Goal: Transaction & Acquisition: Purchase product/service

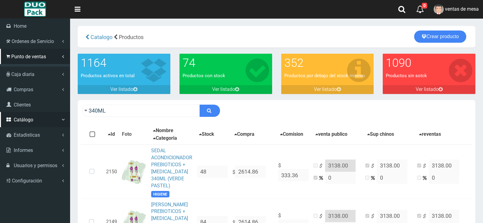
scroll to position [794, 0]
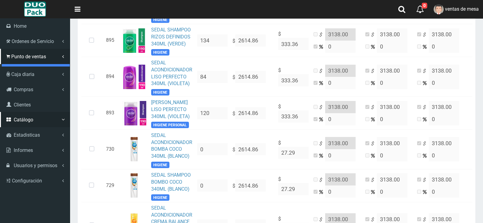
click at [30, 68] on link "Punto de ventas" at bounding box center [36, 68] width 68 height 9
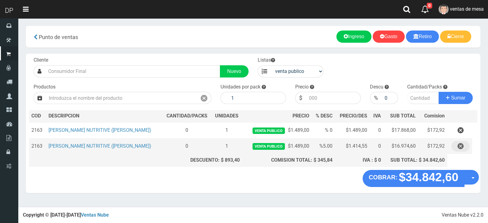
click at [465, 149] on button "button" at bounding box center [460, 146] width 18 height 11
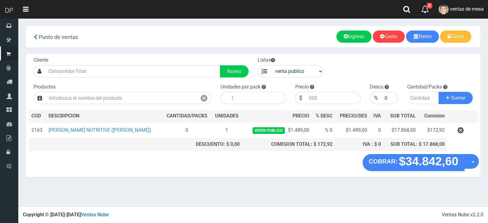
click at [462, 133] on icon "button" at bounding box center [460, 130] width 6 height 11
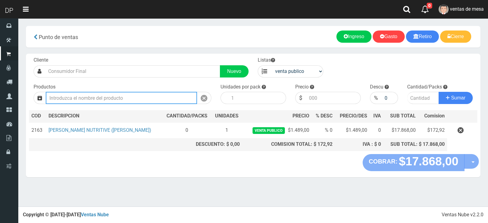
click at [174, 103] on input "text" at bounding box center [121, 98] width 151 height 12
click at [174, 102] on input "text" at bounding box center [121, 98] width 151 height 12
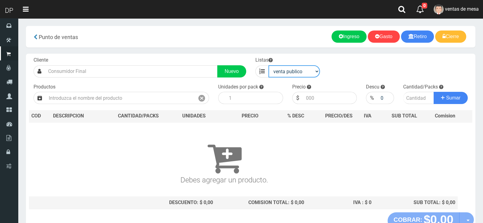
drag, startPoint x: 304, startPoint y: 75, endPoint x: 302, endPoint y: 77, distance: 3.3
click at [304, 74] on select "venta publico Sup chinos reventas" at bounding box center [295, 71] width 52 height 12
select select "3"
click at [269, 65] on select "venta publico Sup chinos reventas" at bounding box center [295, 71] width 52 height 12
click at [140, 87] on div "Productos" at bounding box center [121, 94] width 185 height 21
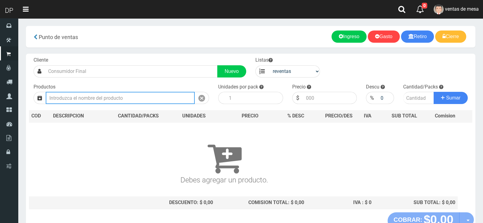
click at [138, 98] on input "text" at bounding box center [120, 98] width 149 height 12
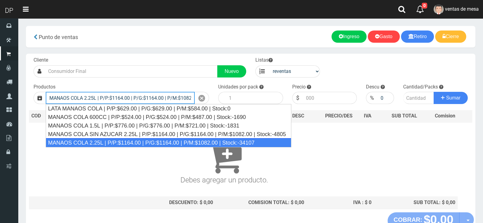
type input "MANAOS COLA 2.25L | P/P:$1164.00 | P/G:$1164.00 | P/M:$1082.00 | Stock:-34107"
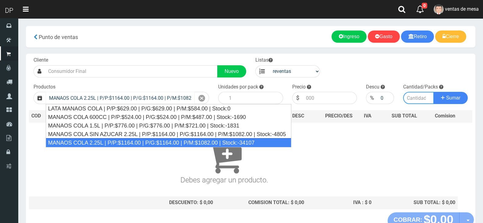
type input "6"
type input "1082.00"
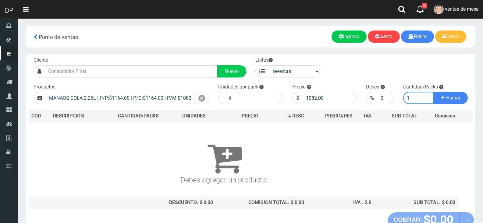
type input "1"
click at [434, 92] on button "Sumar" at bounding box center [451, 98] width 34 height 12
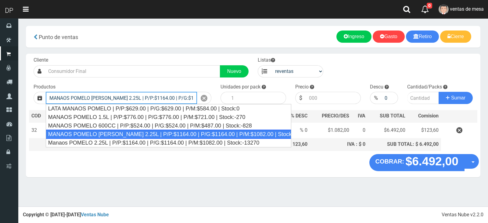
type input "MANAOS POMELO ROSADO 2.25L | P/P:$1164.00 | P/G:$1164.00 | P/M:$1082.00 | Stock…"
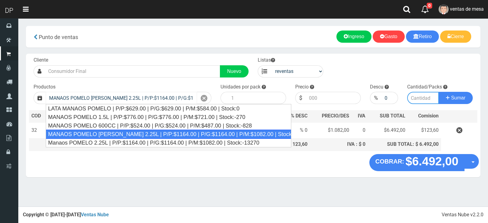
type input "6"
type input "1082.00"
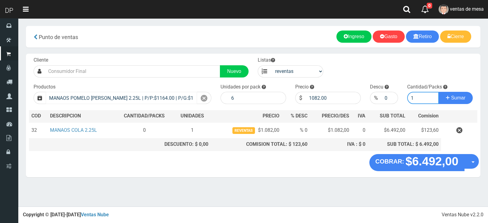
type input "1"
click at [438, 92] on button "Sumar" at bounding box center [455, 98] width 34 height 12
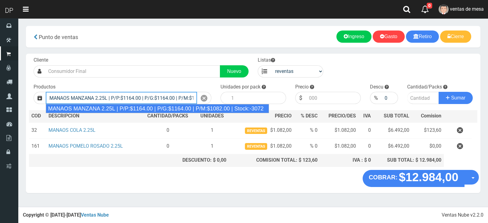
type input "MANAOS MANZANA 2.25L | P/P:$1164.00 | P/G:$1164.00 | P/M:$1082.00 | Stock:-3072"
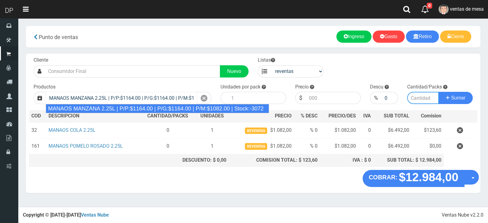
type input "6"
type input "1082.00"
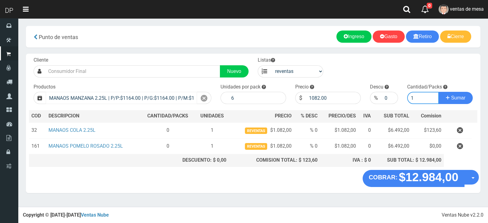
type input "1"
click at [438, 92] on button "Sumar" at bounding box center [455, 98] width 34 height 12
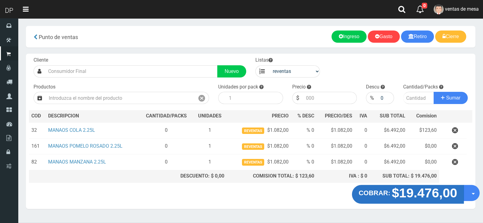
click at [375, 188] on button "COBRAR: $19.476,00" at bounding box center [408, 194] width 112 height 19
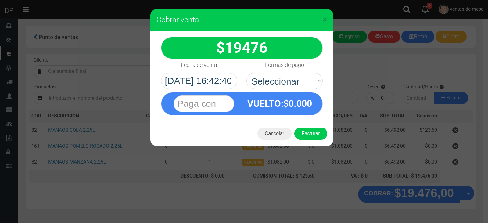
click at [289, 83] on select "Seleccionar Efectivo Tarjeta de Crédito Depósito Débito" at bounding box center [284, 81] width 76 height 16
select select "Efectivo"
click at [246, 73] on select "Seleccionar Efectivo Tarjeta de Crédito Depósito Débito" at bounding box center [284, 81] width 76 height 16
drag, startPoint x: 313, startPoint y: 128, endPoint x: 317, endPoint y: 133, distance: 5.2
click at [314, 128] on button "Facturar" at bounding box center [310, 133] width 33 height 12
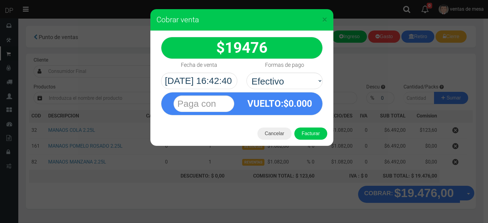
click at [0, 0] on div "Cargando..." at bounding box center [0, 0] width 0 height 0
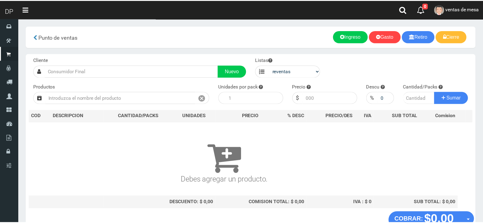
scroll to position [4, 0]
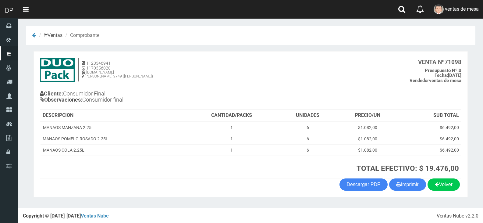
scroll to position [1, 0]
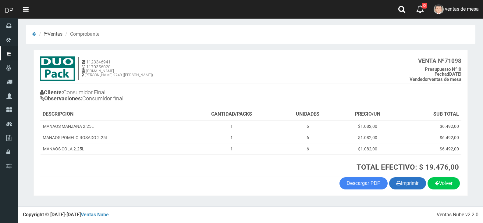
drag, startPoint x: 404, startPoint y: 188, endPoint x: 394, endPoint y: 188, distance: 10.7
click at [404, 188] on button "Imprimir" at bounding box center [407, 183] width 37 height 12
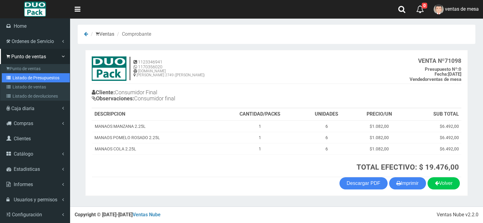
drag, startPoint x: 49, startPoint y: 73, endPoint x: 51, endPoint y: 78, distance: 5.7
click at [49, 73] on link "Listado de Presupuestos" at bounding box center [36, 77] width 68 height 9
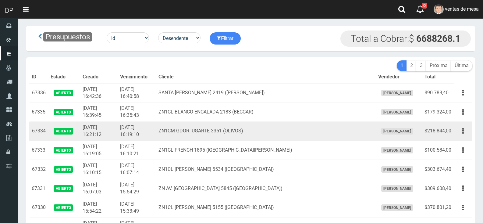
click at [156, 133] on td "2025-10-06 16:19:10" at bounding box center [137, 131] width 38 height 19
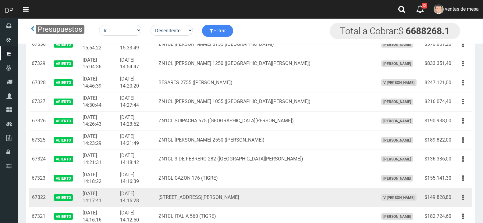
scroll to position [145, 0]
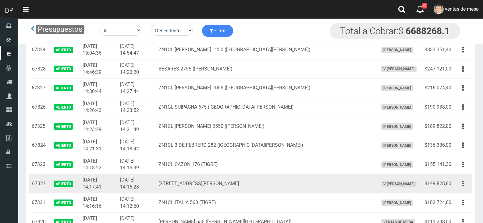
click at [463, 186] on icon "button" at bounding box center [464, 183] width 2 height 11
click at [461, 195] on link "Editar" at bounding box center [446, 198] width 48 height 13
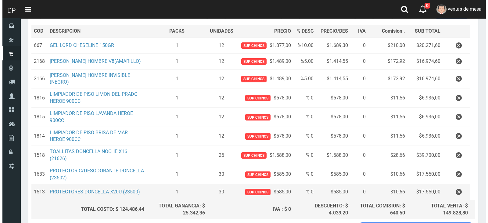
scroll to position [122, 0]
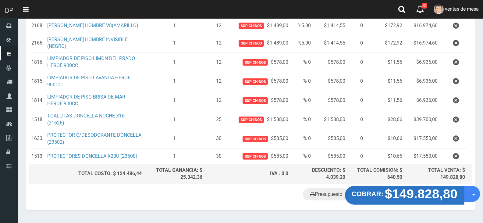
click at [394, 190] on strong "$149.828,80" at bounding box center [421, 194] width 73 height 14
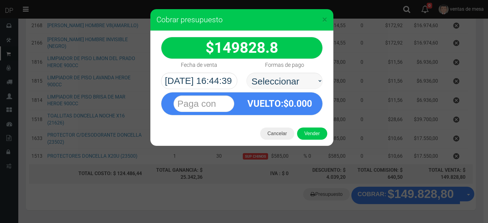
click at [287, 72] on div "Formas de pago Seleccionar Efectivo Tarjeta de Crédito Depósito Débito" at bounding box center [284, 74] width 85 height 30
click at [289, 86] on select "Seleccionar Efectivo Tarjeta de Crédito Depósito Débito" at bounding box center [284, 81] width 76 height 16
select select "Efectivo"
click at [246, 73] on select "Seleccionar Efectivo Tarjeta de Crédito Depósito Débito" at bounding box center [284, 81] width 76 height 16
click at [312, 138] on button "Vender" at bounding box center [312, 133] width 30 height 12
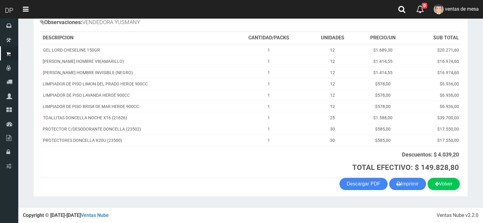
scroll to position [84, 0]
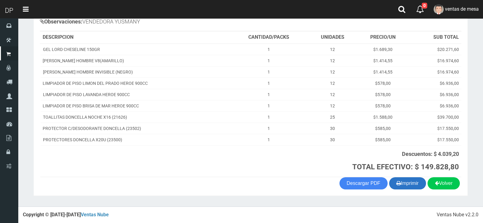
click at [407, 188] on button "Imprimir" at bounding box center [407, 183] width 37 height 12
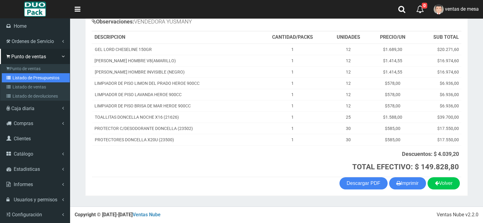
click at [23, 76] on link "Listado de Presupuestos" at bounding box center [36, 77] width 68 height 9
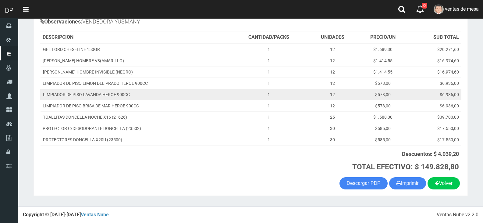
click at [164, 93] on td "LIMPIADOR DE PISO LAVANDA HEROE 900CC" at bounding box center [134, 94] width 189 height 11
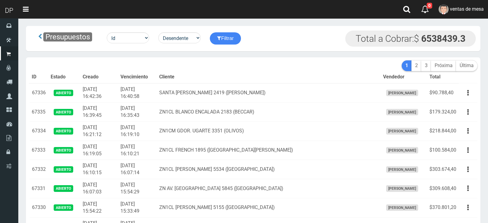
click at [157, 93] on td "2025-10-06 16:40:58" at bounding box center [137, 92] width 39 height 19
click at [156, 93] on td "2025-10-06 16:40:58" at bounding box center [137, 92] width 38 height 19
click at [156, 78] on th "Vencimiento" at bounding box center [137, 77] width 38 height 12
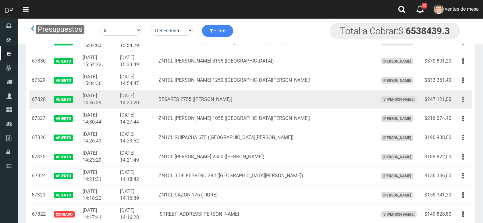
click at [461, 101] on button "button" at bounding box center [463, 99] width 14 height 11
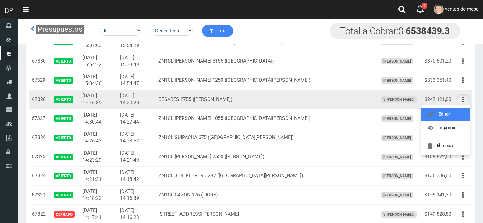
click at [459, 112] on link "Editar" at bounding box center [446, 114] width 48 height 13
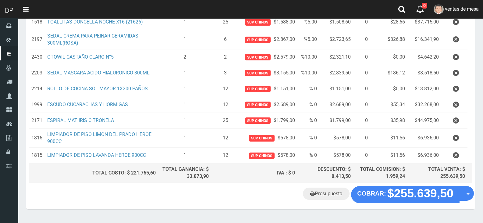
scroll to position [252, 0]
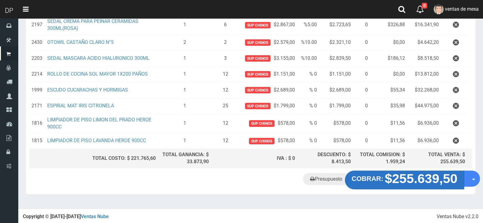
click at [383, 177] on strong "COBRAR:" at bounding box center [368, 178] width 32 height 7
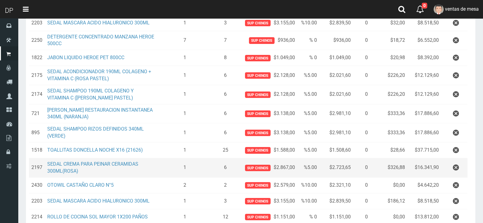
scroll to position [0, 0]
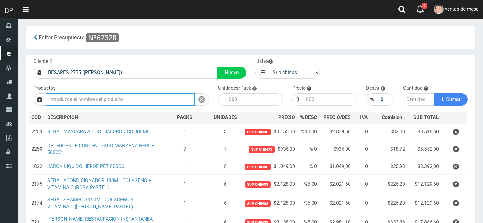
click at [140, 95] on input "text" at bounding box center [120, 99] width 149 height 12
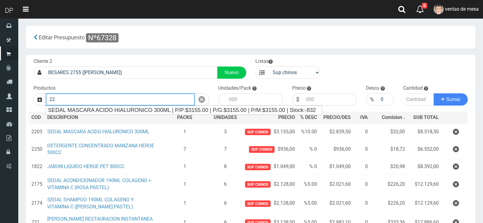
type input "2"
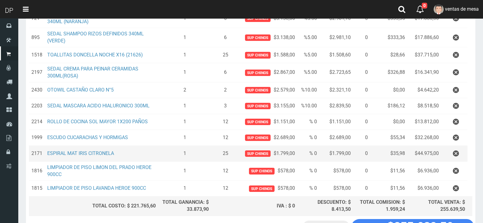
scroll to position [213, 0]
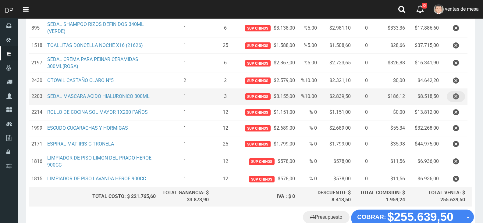
click at [448, 99] on button "button" at bounding box center [456, 96] width 18 height 11
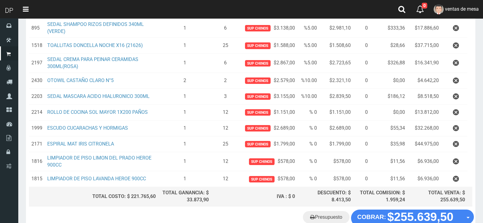
click at [0, 0] on div "Cargando..." at bounding box center [0, 0] width 0 height 0
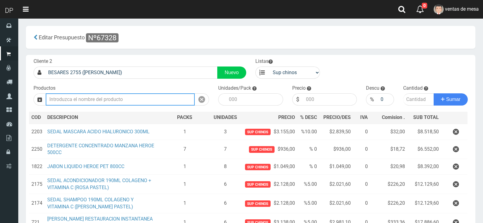
click at [99, 98] on input "text" at bounding box center [120, 99] width 149 height 12
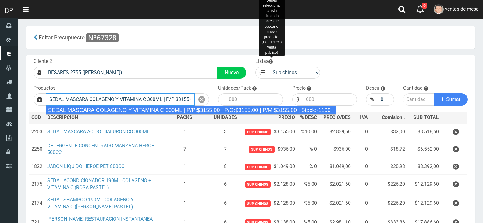
type input "SEDAL MASCARA COLAGENO Y VITAMINA C 300ML | P/P:$3155.00 | P/G:$3155.00 | P/M:$…"
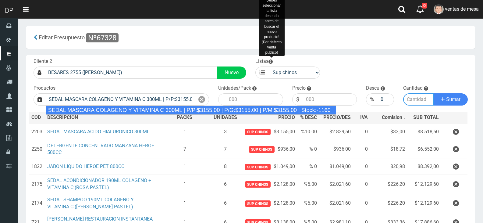
type input "6"
type input "3155.00"
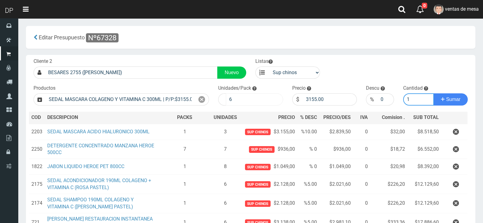
type input "1"
click at [252, 103] on input "6" at bounding box center [254, 99] width 57 height 12
click at [252, 102] on input "6" at bounding box center [254, 99] width 57 height 12
type input "3"
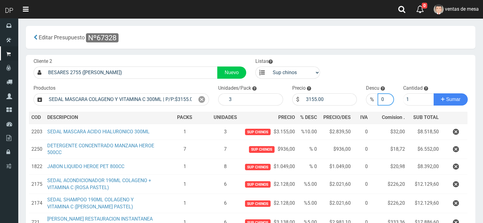
click at [383, 97] on input "0" at bounding box center [386, 99] width 16 height 12
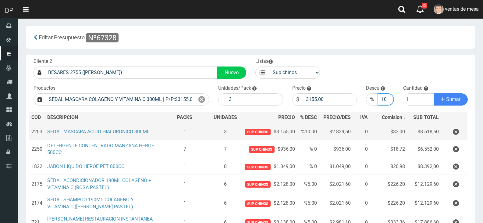
scroll to position [0, 1]
type input "10"
click at [434, 93] on button "Sumar" at bounding box center [451, 99] width 34 height 12
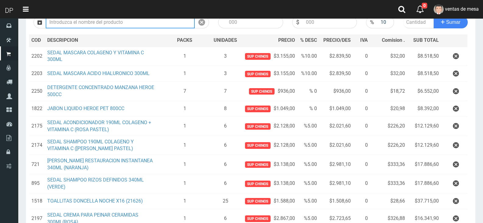
scroll to position [255, 0]
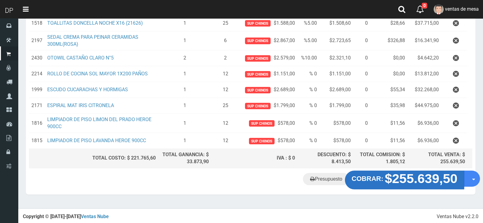
click at [381, 176] on strong "COBRAR:" at bounding box center [368, 178] width 32 height 7
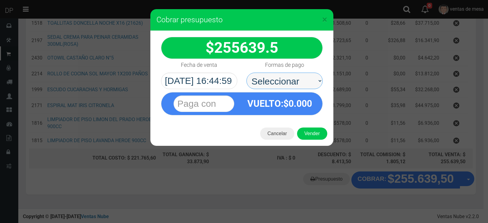
click at [291, 85] on select "Seleccionar Efectivo Tarjeta de Crédito Depósito Débito" at bounding box center [284, 81] width 76 height 16
select select "Efectivo"
click at [246, 73] on select "Seleccionar Efectivo Tarjeta de Crédito Depósito Débito" at bounding box center [284, 81] width 76 height 16
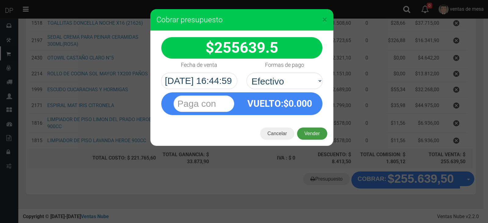
click at [314, 137] on button "Vender" at bounding box center [312, 133] width 30 height 12
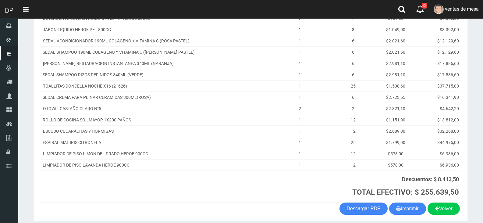
scroll to position [163, 0]
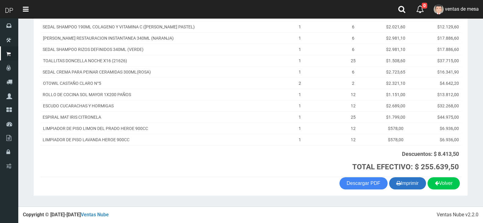
click at [405, 185] on button "Imprimir" at bounding box center [407, 183] width 37 height 12
